Goal: Task Accomplishment & Management: Complete application form

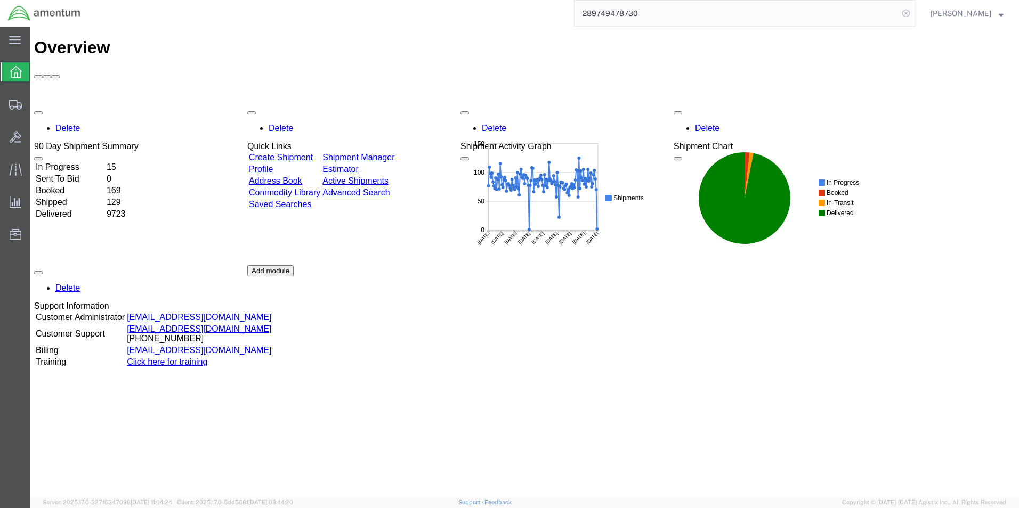
click at [911, 11] on icon at bounding box center [906, 13] width 15 height 15
drag, startPoint x: 872, startPoint y: 15, endPoint x: 821, endPoint y: 14, distance: 50.7
click at [821, 14] on agx-global-search at bounding box center [744, 13] width 341 height 27
drag, startPoint x: 821, startPoint y: 13, endPoint x: 810, endPoint y: 12, distance: 11.3
click at [810, 12] on agx-global-search at bounding box center [744, 13] width 341 height 27
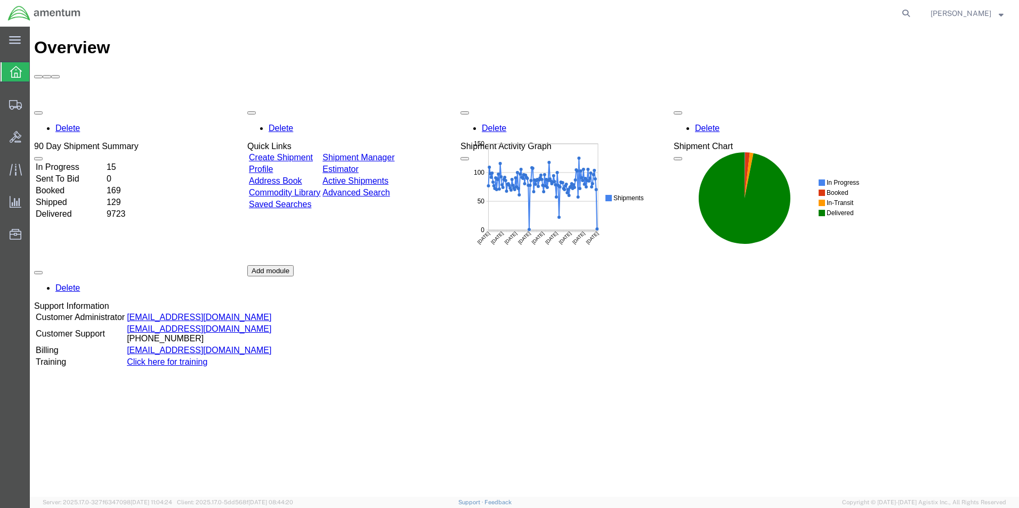
click at [833, 15] on agx-global-search at bounding box center [744, 13] width 341 height 27
click at [908, 14] on icon at bounding box center [906, 13] width 15 height 15
paste input "392274013636"
type input "392274013636"
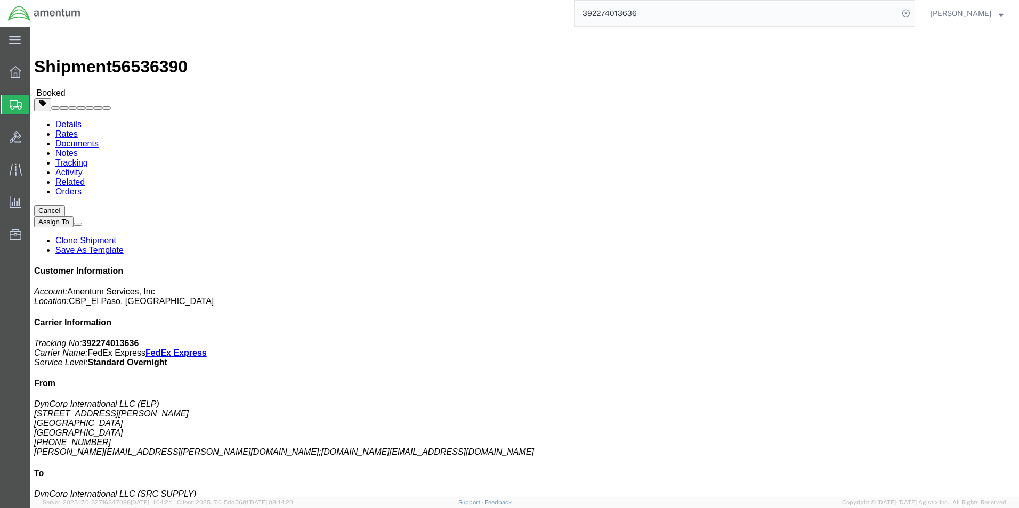
click link "Clone Shipment"
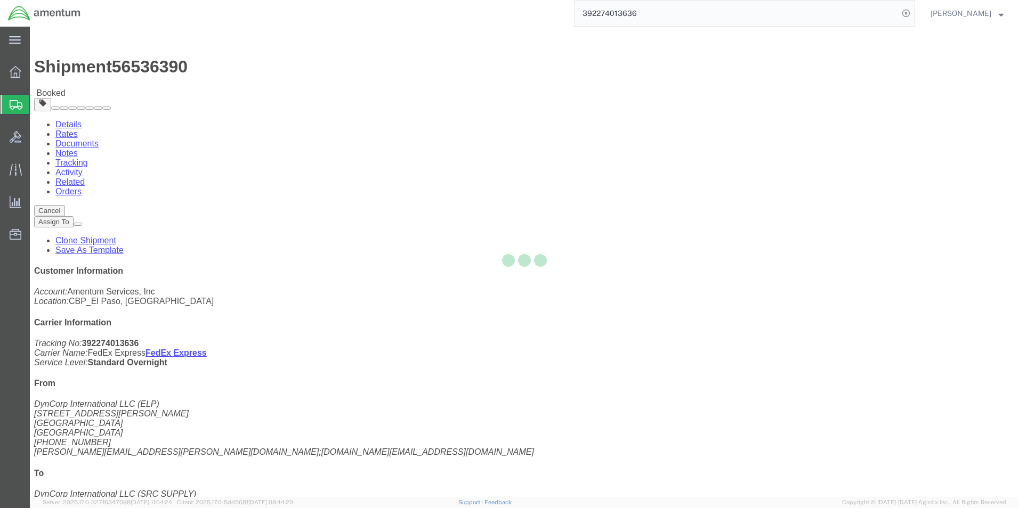
select select "49939"
select select "49917"
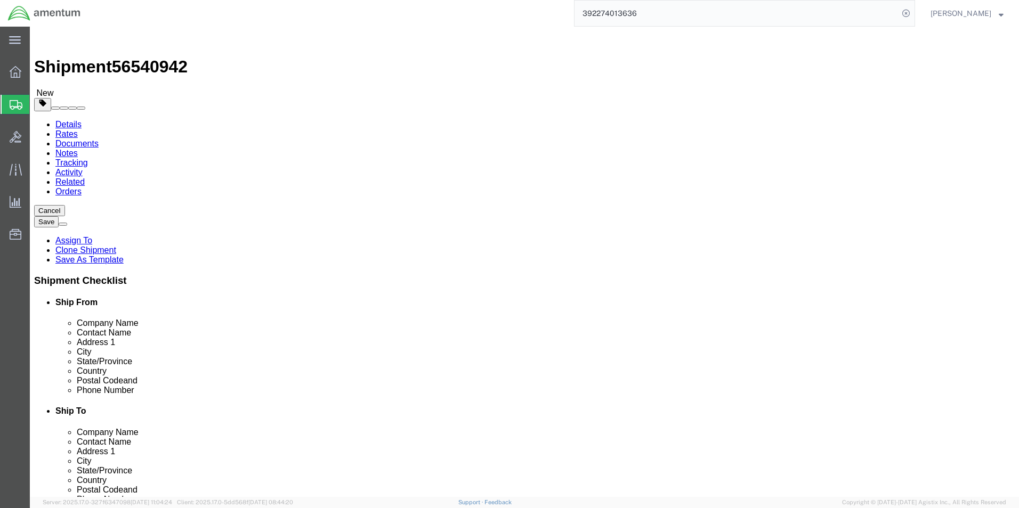
click input "[PERSON_NAME][EMAIL_ADDRESS][PERSON_NAME][DOMAIN_NAME];[PERSON_NAME][DOMAIN_NAM…"
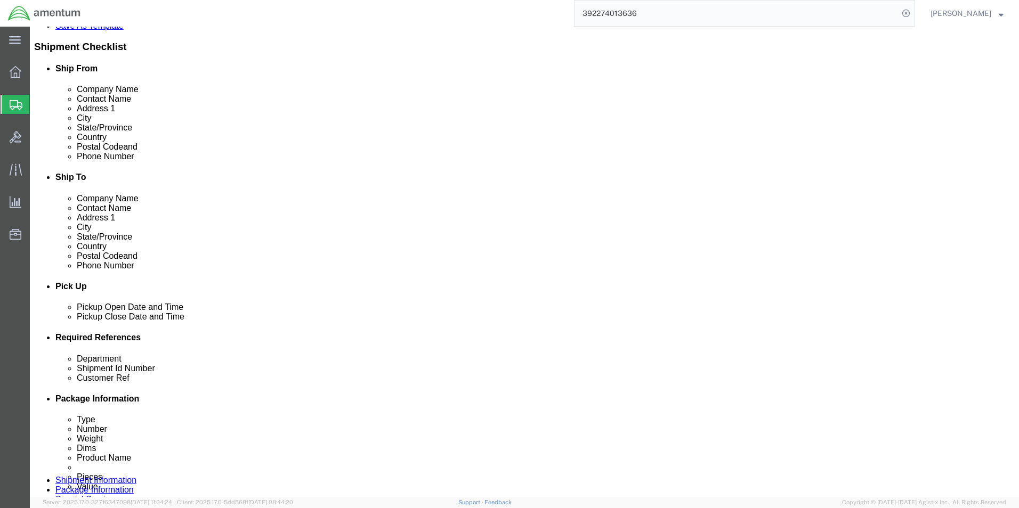
scroll to position [266, 0]
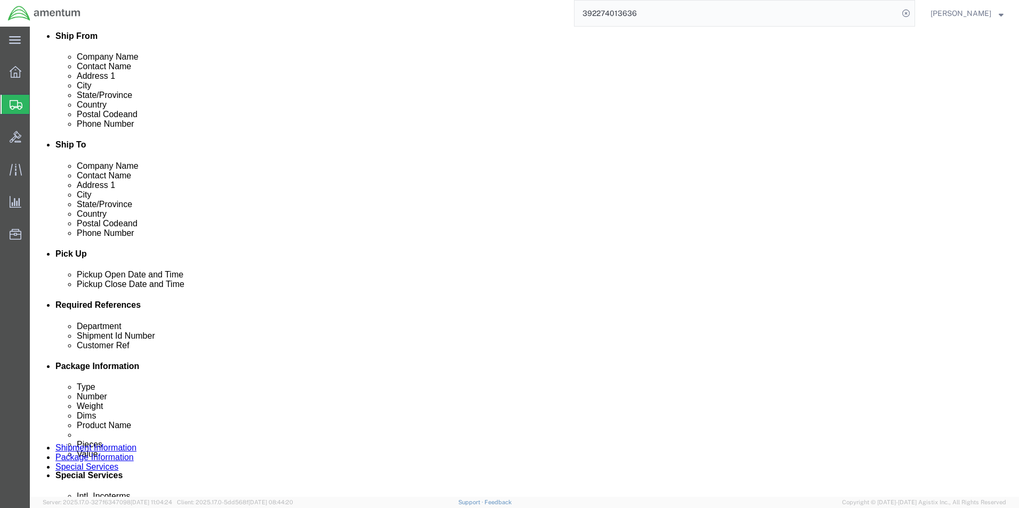
type input "[PERSON_NAME][EMAIL_ADDRESS][PERSON_NAME][DOMAIN_NAME]"
checkbox input "true"
click input "94885"
type input "9"
type input "94953"
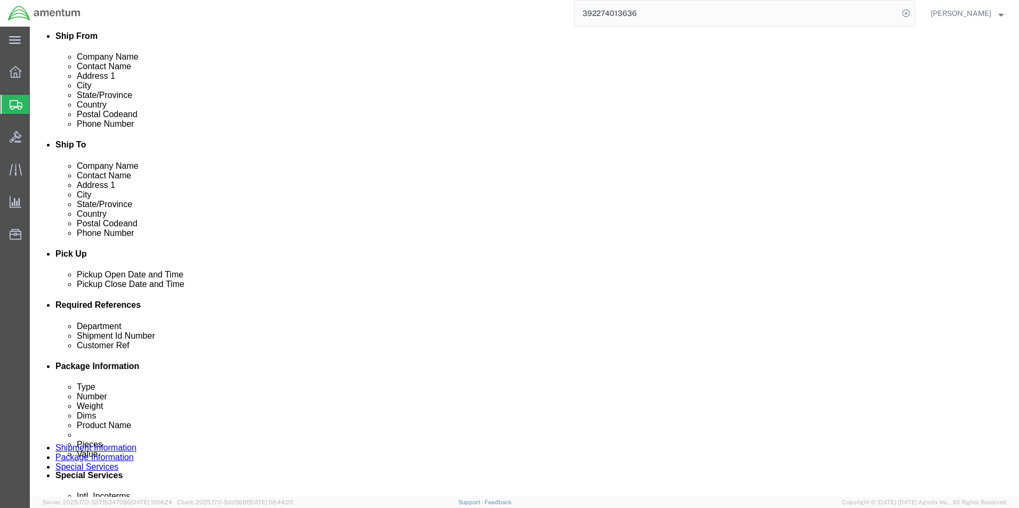
drag, startPoint x: 670, startPoint y: 389, endPoint x: 618, endPoint y: 391, distance: 51.7
click div "Customer Ref NVG'S"
type input "r"
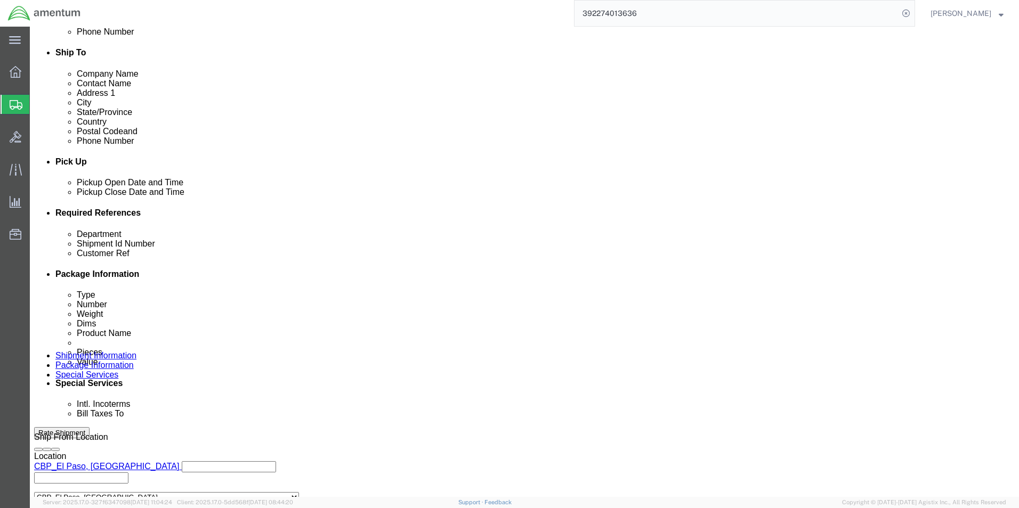
scroll to position [426, 0]
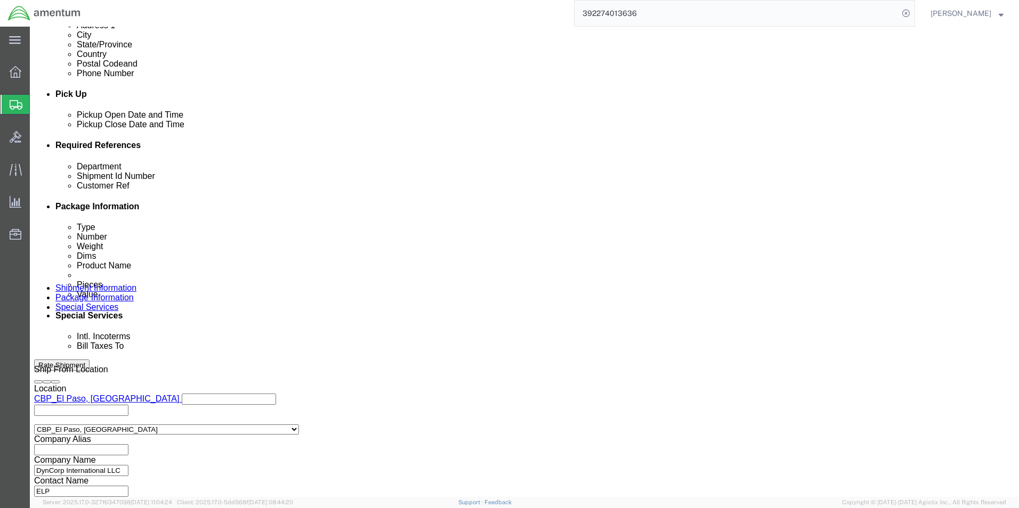
type input "RT5000"
click button "Continue"
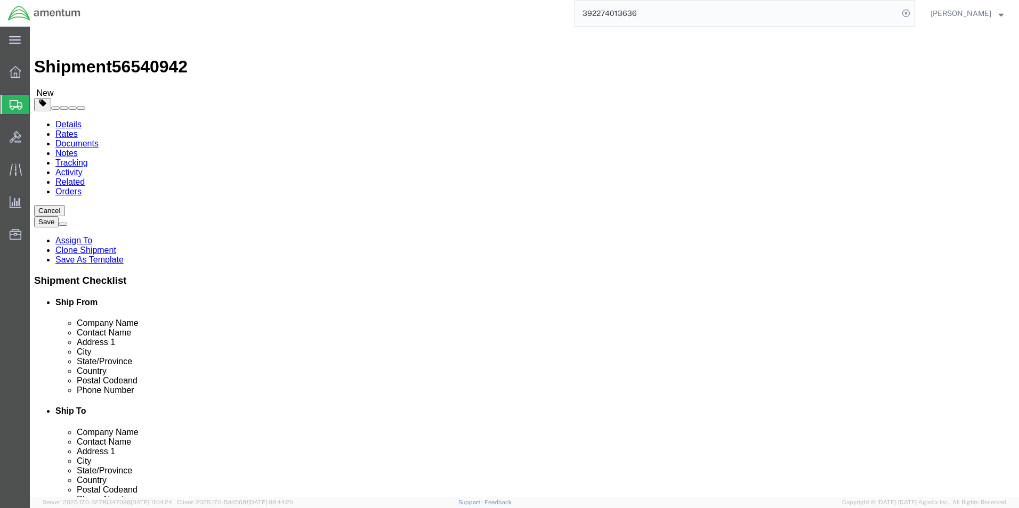
click input "20.00"
type input "18.00"
type input "12"
click input "23.80"
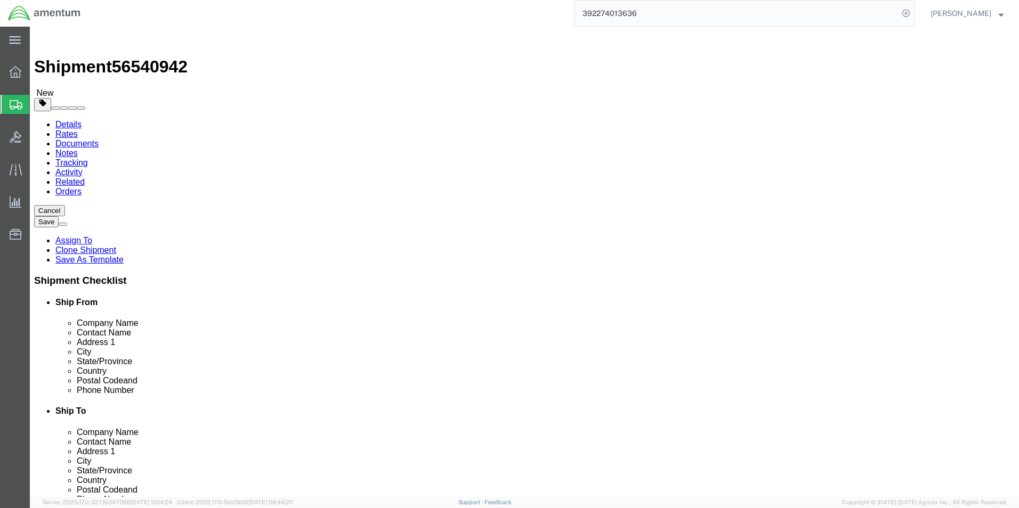
type input "40"
click div "Pieces: 8.00 Each Total value: 40000.00 USD"
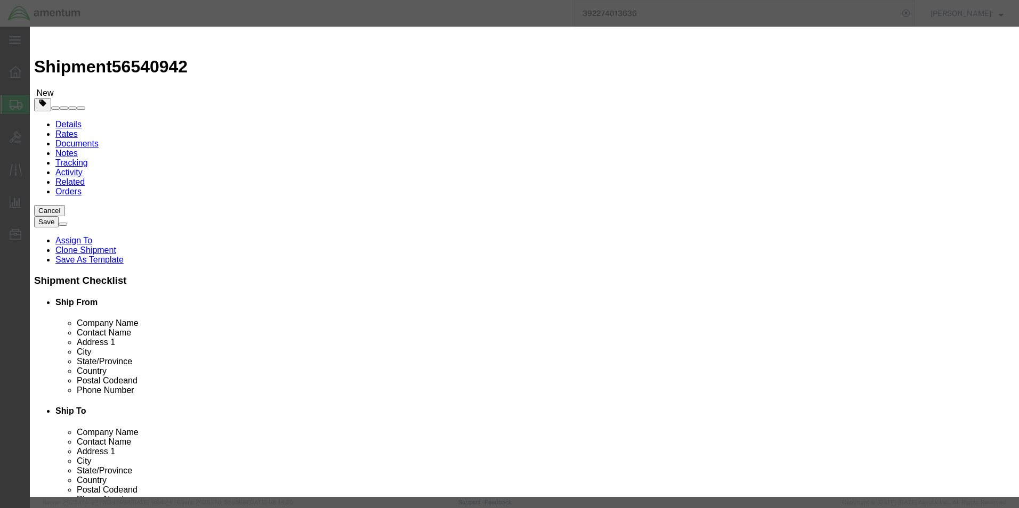
drag, startPoint x: 376, startPoint y: 83, endPoint x: 225, endPoint y: 87, distance: 150.9
click div "Product Name NVG GOGGLES"
type input "RT 5000"
click input "8.00"
type input "2.00"
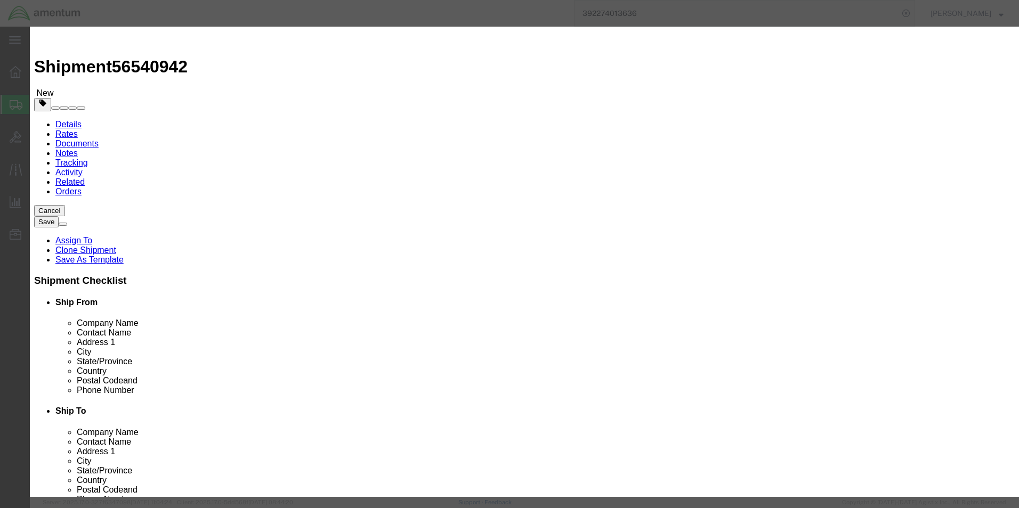
type input "10000"
click div "Commodity library"
click button "Save & Close"
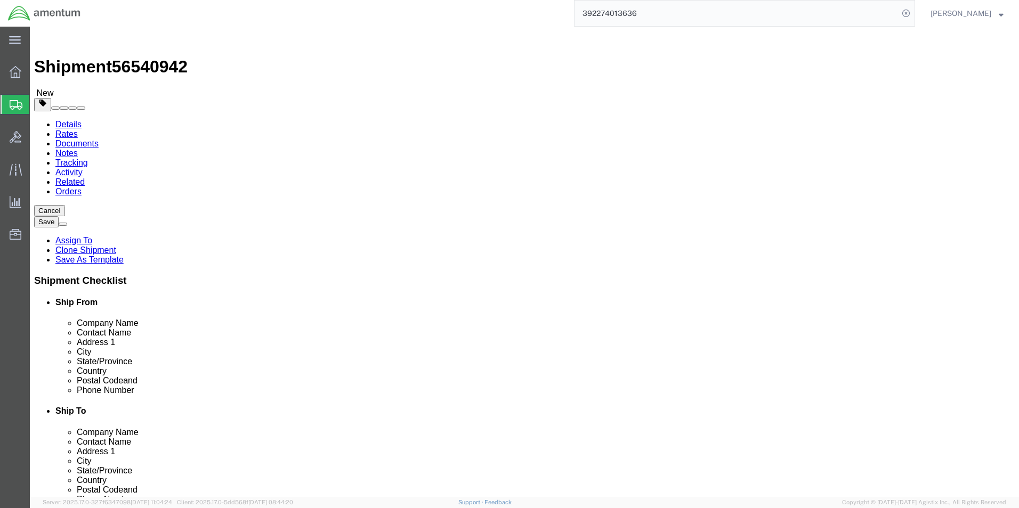
click span "button"
click input "18.00"
type input "25.00"
type input "15"
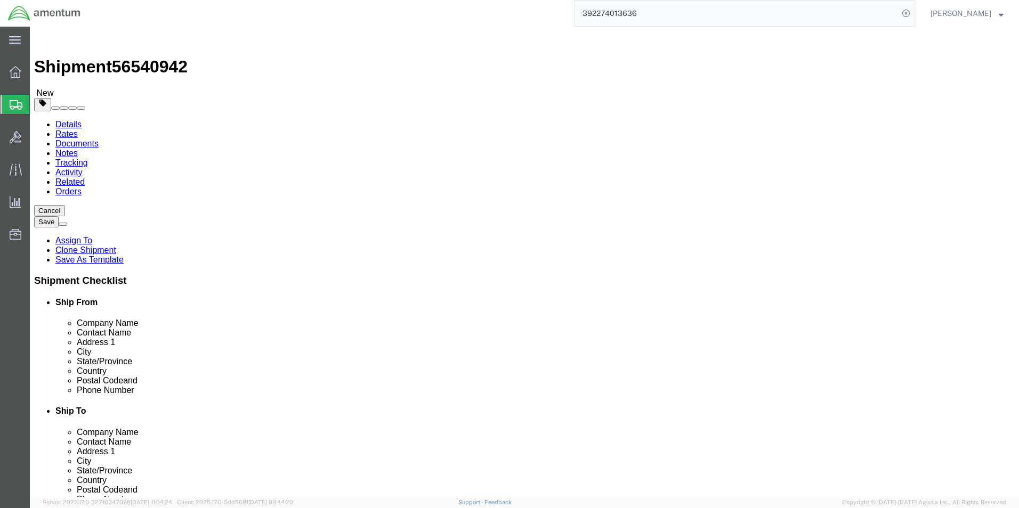
click input "40.00"
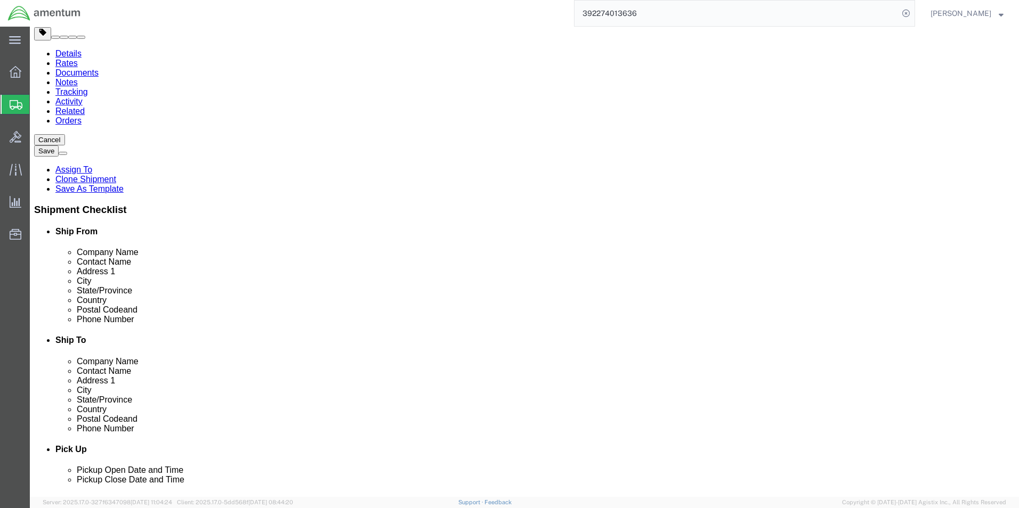
type input "48.00"
drag, startPoint x: 738, startPoint y: 422, endPoint x: 733, endPoint y: 437, distance: 15.2
click button "Continue"
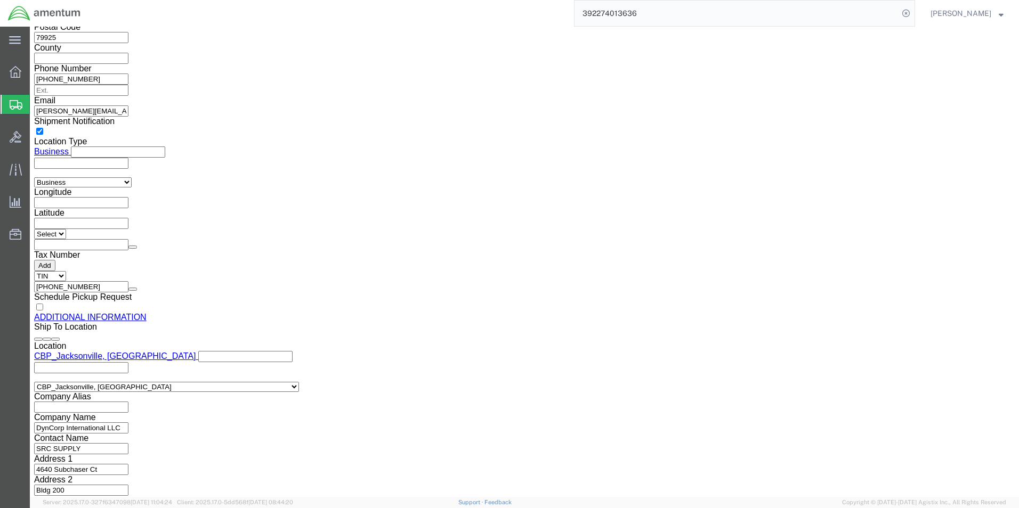
scroll to position [1084, 0]
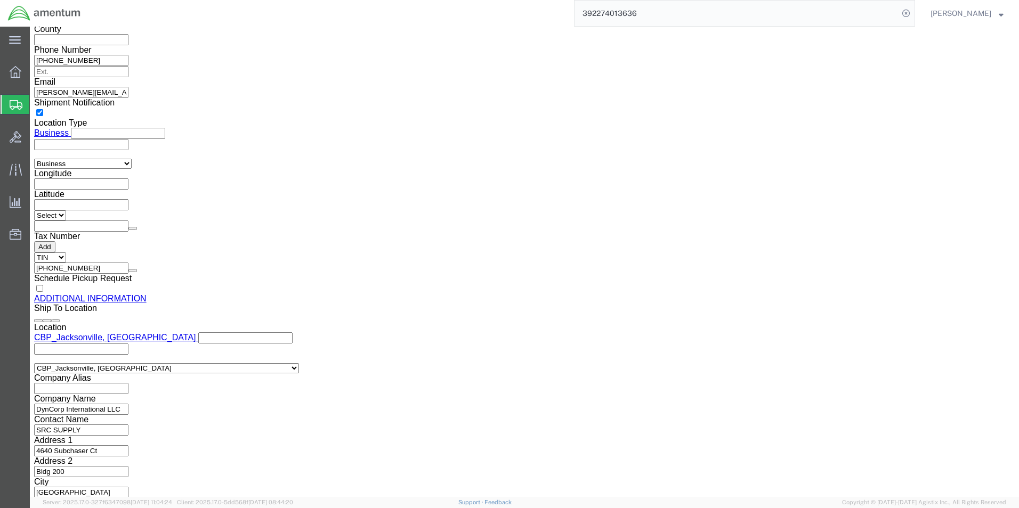
click button "Rate Shipment"
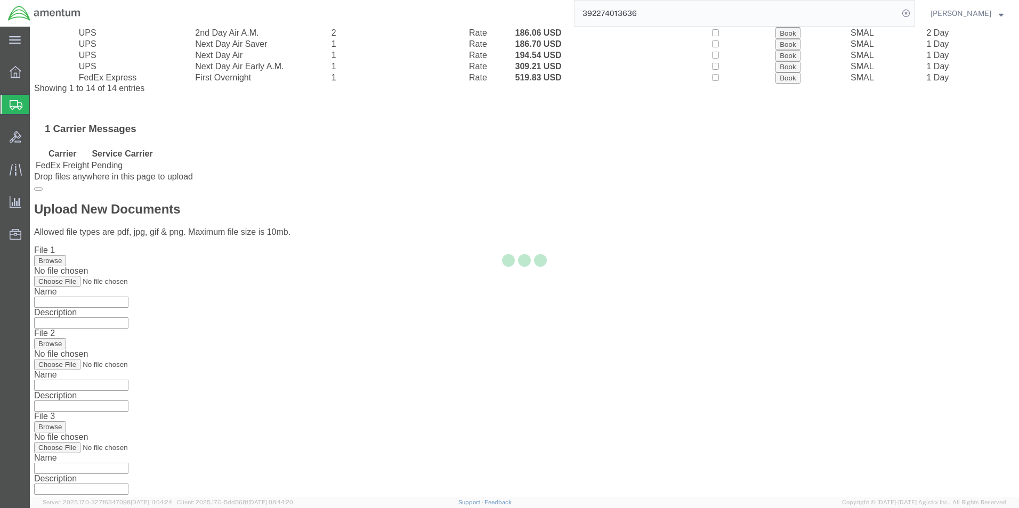
scroll to position [23, 0]
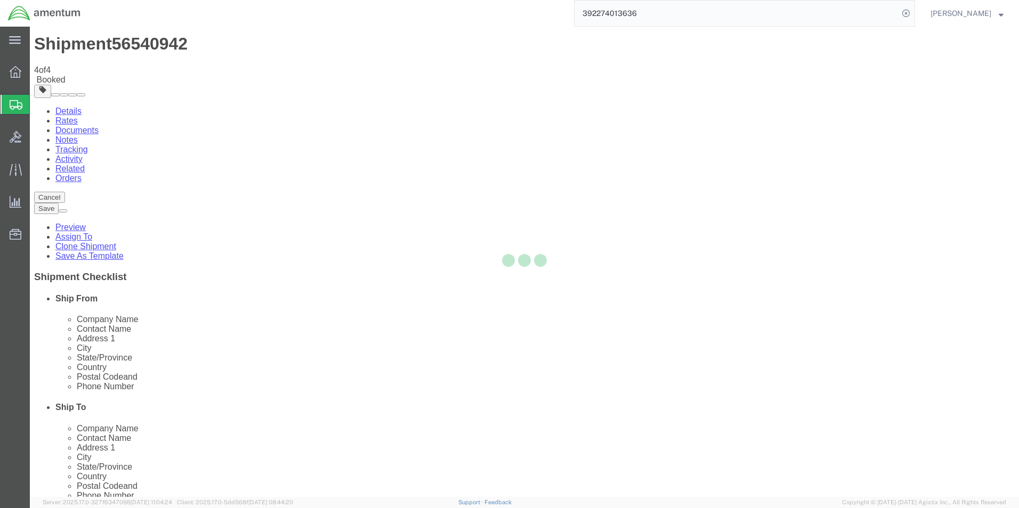
scroll to position [0, 0]
